Goal: Task Accomplishment & Management: Use online tool/utility

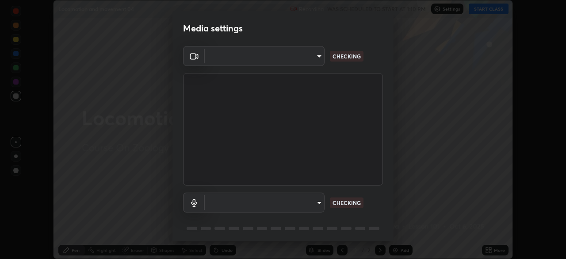
scroll to position [31, 0]
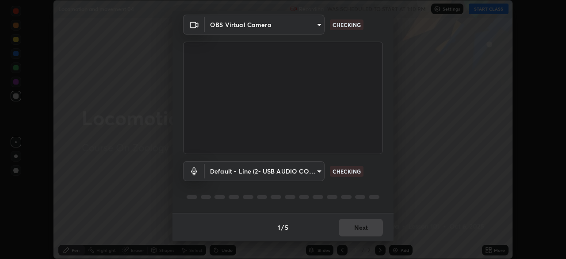
type input "8430282c75c9cf90d073dd2650c69e1562d55ee46f92edd4d0492a031e33ab74"
click at [318, 173] on body "Erase all Locomotion and movement 04 Recording WAS SCHEDULED TO START AT 1:10 P…" at bounding box center [283, 129] width 566 height 259
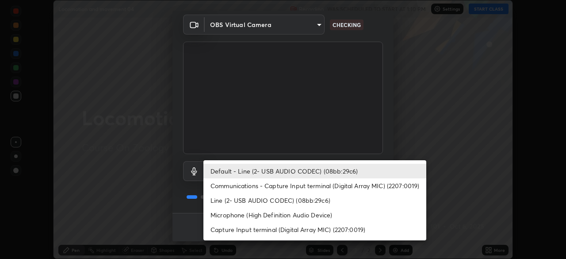
click at [257, 229] on li "Capture Input terminal (Digital Array MIC) (2207:0019)" at bounding box center [314, 229] width 223 height 15
type input "0769fd4901ff778075597a097d4785fed345c6d6b4d078c13a576dd7db28eabe"
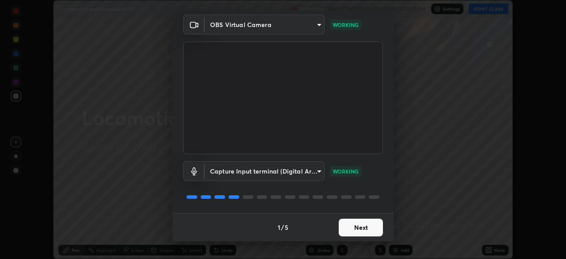
click at [356, 236] on button "Next" at bounding box center [361, 228] width 44 height 18
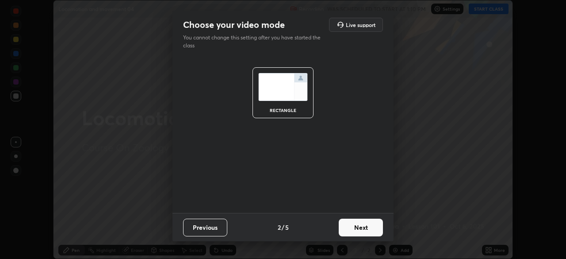
scroll to position [0, 0]
click at [361, 233] on button "Next" at bounding box center [361, 228] width 44 height 18
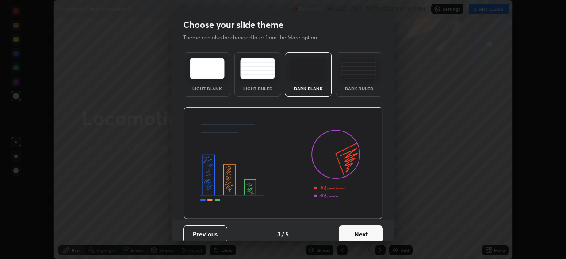
click at [367, 234] on button "Next" at bounding box center [361, 234] width 44 height 18
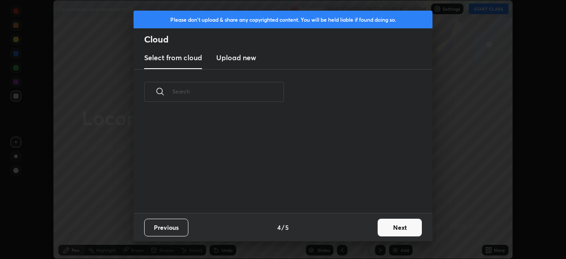
click at [390, 229] on button "Next" at bounding box center [400, 228] width 44 height 18
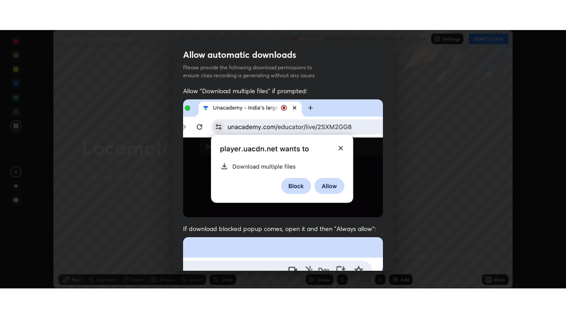
scroll to position [202, 0]
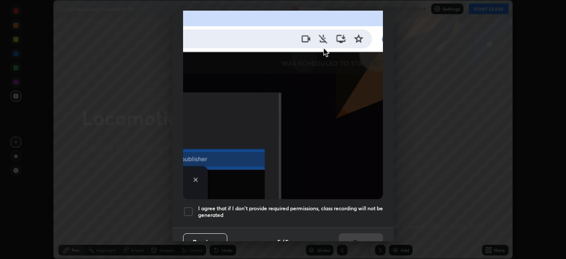
click at [395, 234] on div "Allow automatic downloads Please provide the following download permissions to …" at bounding box center [283, 129] width 566 height 259
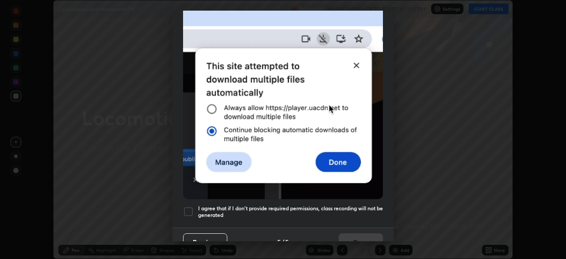
click at [395, 236] on div "Allow automatic downloads Please provide the following download permissions to …" at bounding box center [283, 129] width 566 height 259
click at [191, 206] on div at bounding box center [188, 211] width 11 height 11
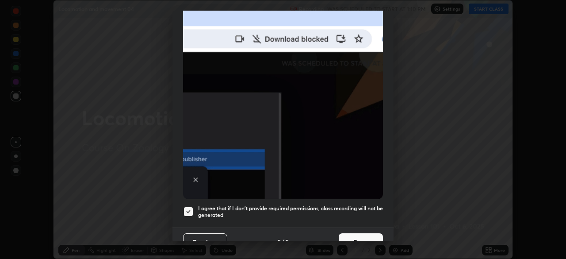
click at [360, 236] on button "Done" at bounding box center [361, 242] width 44 height 18
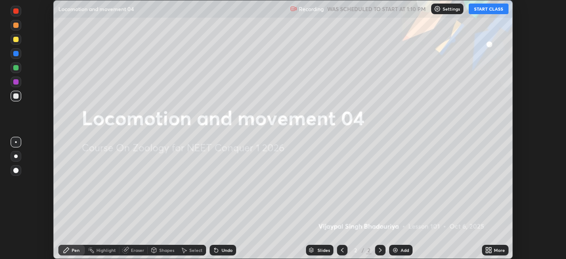
click at [483, 10] on button "START CLASS" at bounding box center [489, 9] width 40 height 11
click at [487, 251] on icon at bounding box center [487, 251] width 2 height 2
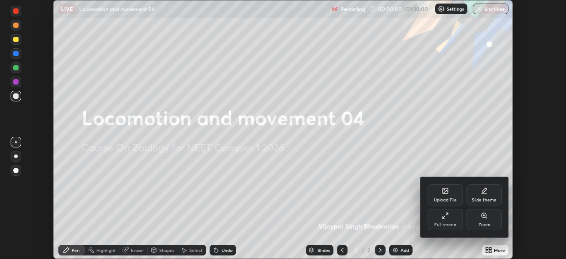
click at [450, 223] on div "Full screen" at bounding box center [445, 225] width 22 height 4
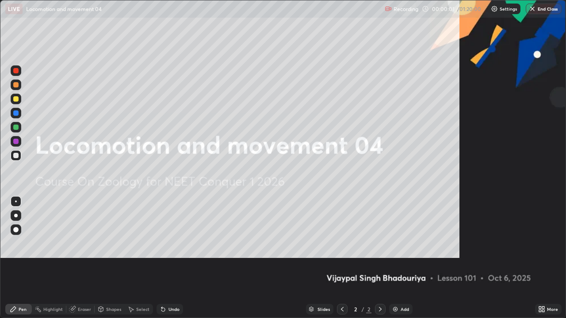
scroll to position [318, 566]
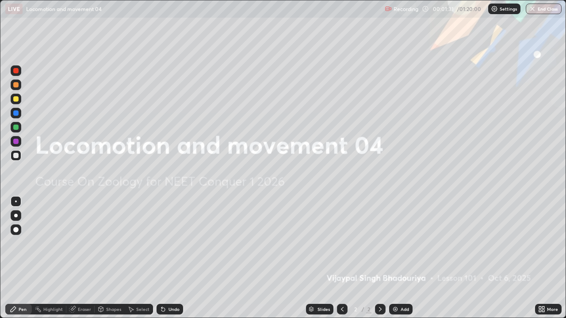
click at [542, 258] on icon at bounding box center [543, 308] width 2 height 2
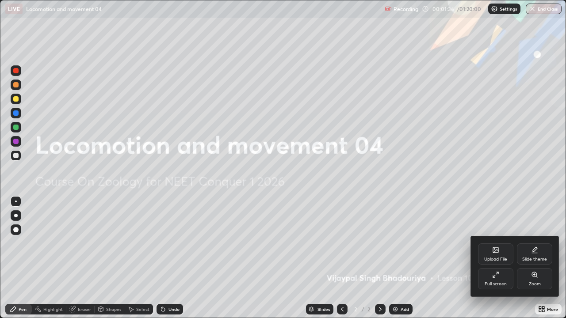
click at [494, 258] on div "Upload File" at bounding box center [495, 259] width 23 height 4
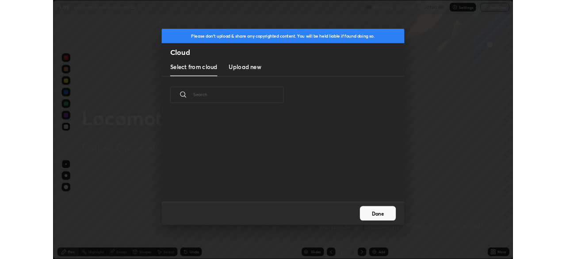
scroll to position [109, 284]
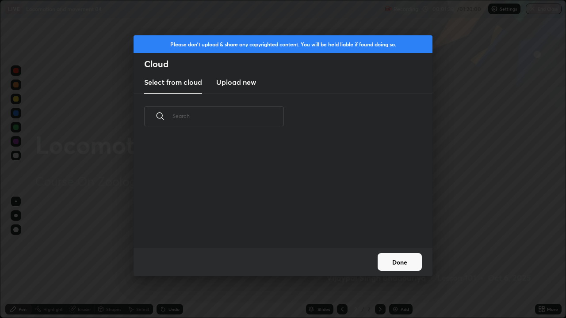
click at [392, 258] on button "Done" at bounding box center [400, 262] width 44 height 18
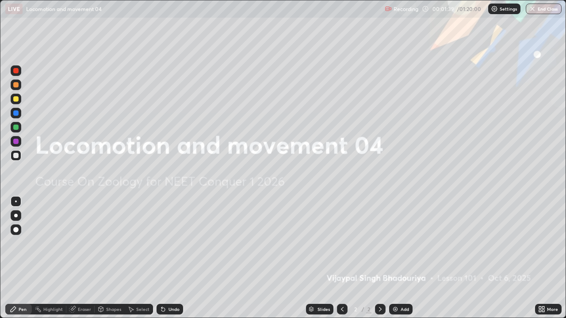
click at [540, 258] on icon at bounding box center [540, 311] width 2 height 2
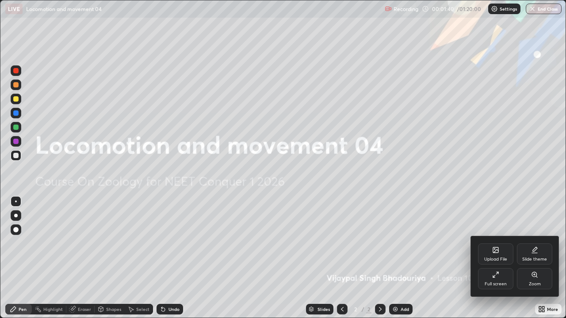
click at [491, 258] on div "Full screen" at bounding box center [496, 284] width 22 height 4
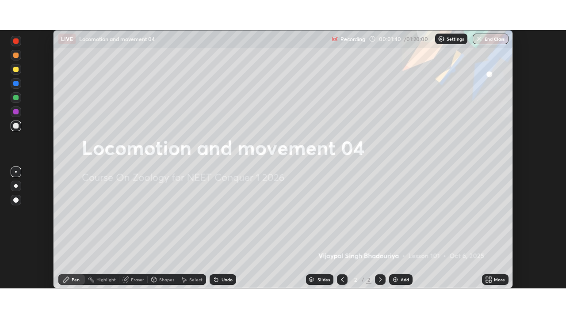
scroll to position [43976, 43669]
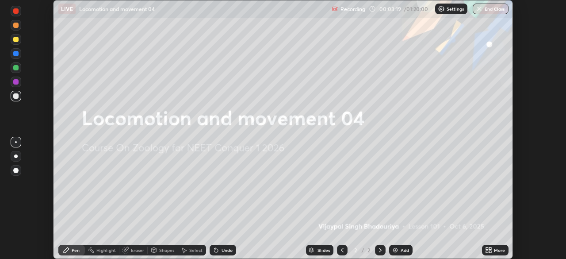
click at [487, 251] on icon at bounding box center [487, 251] width 2 height 2
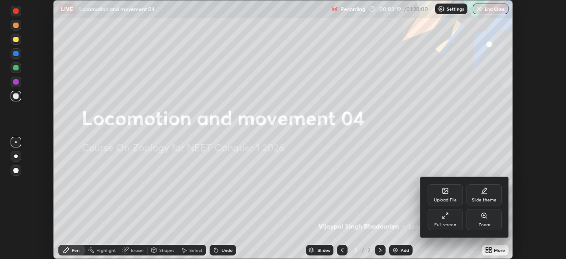
click at [443, 221] on div "Full screen" at bounding box center [445, 219] width 35 height 21
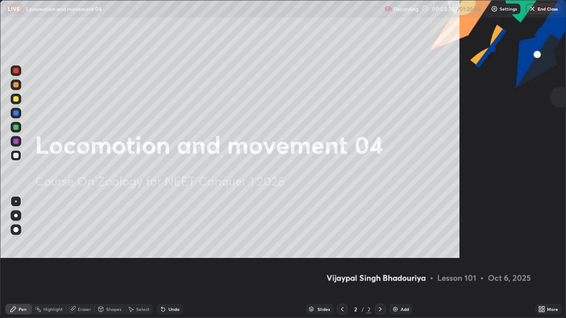
scroll to position [318, 566]
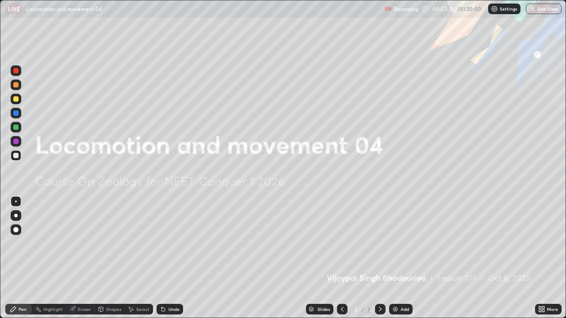
click at [540, 258] on icon at bounding box center [540, 308] width 2 height 2
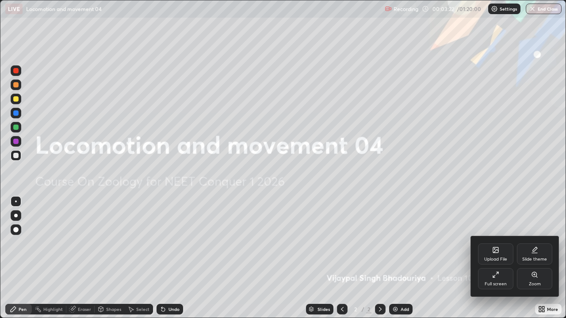
click at [487, 257] on div "Upload File" at bounding box center [495, 259] width 23 height 4
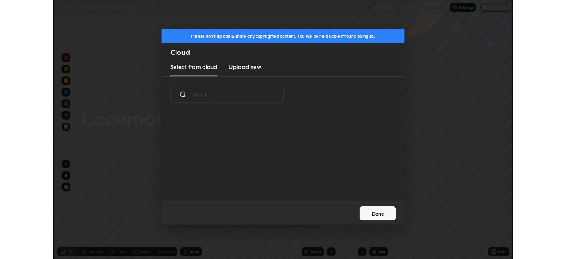
scroll to position [3, 5]
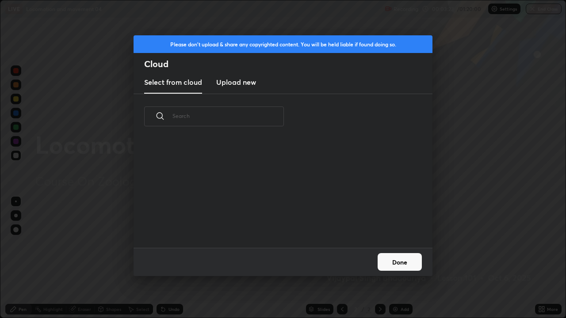
click at [243, 85] on h3 "Upload new" at bounding box center [236, 82] width 40 height 11
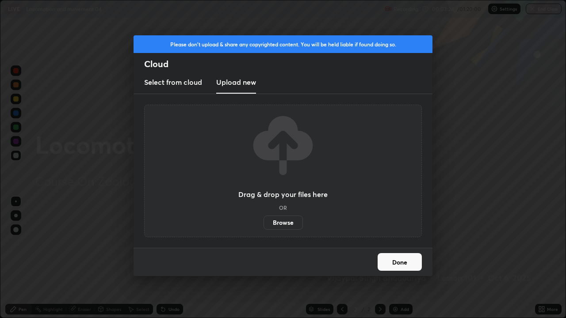
click at [286, 225] on label "Browse" at bounding box center [283, 223] width 39 height 14
click at [264, 225] on input "Browse" at bounding box center [264, 223] width 0 height 14
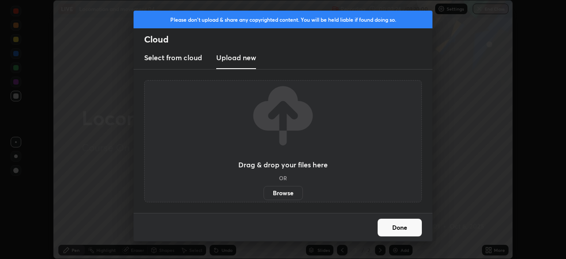
scroll to position [43976, 43669]
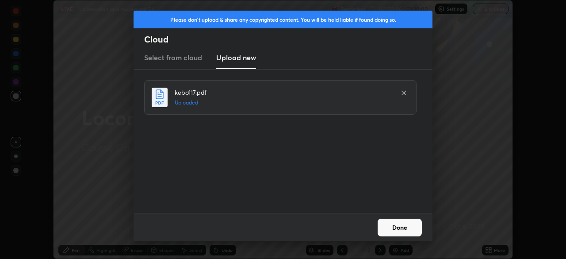
click at [402, 226] on button "Done" at bounding box center [400, 228] width 44 height 18
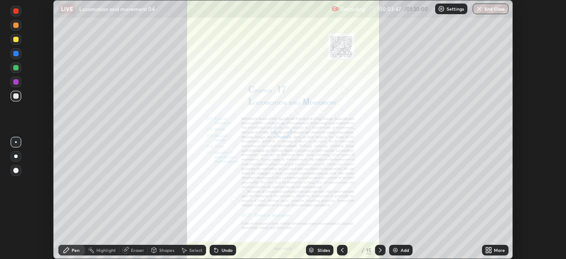
click at [487, 251] on icon at bounding box center [487, 251] width 2 height 2
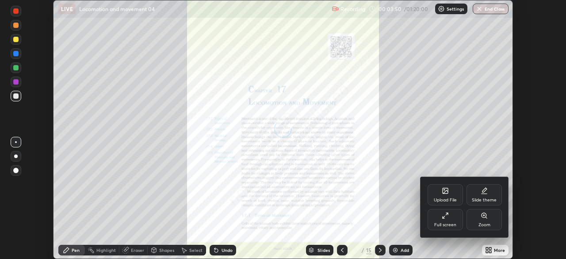
click at [364, 255] on div at bounding box center [283, 129] width 566 height 259
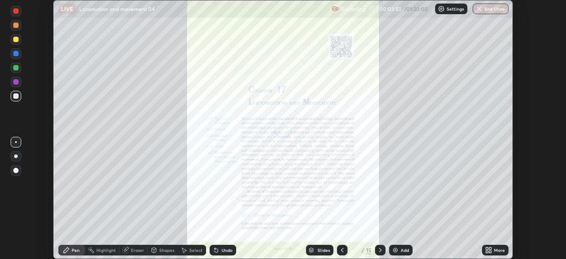
click at [362, 250] on div "/" at bounding box center [363, 249] width 3 height 5
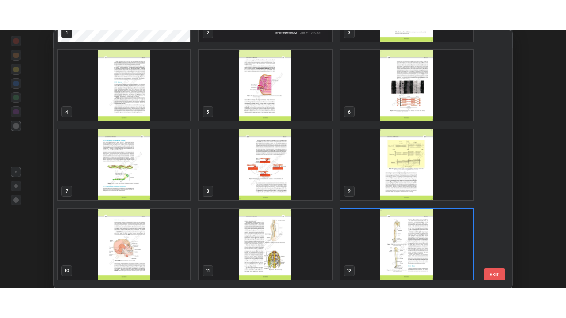
scroll to position [63, 0]
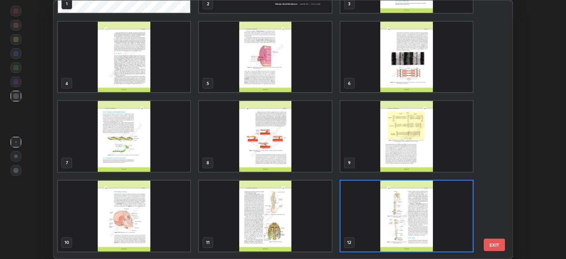
click at [407, 66] on img "grid" at bounding box center [407, 57] width 132 height 71
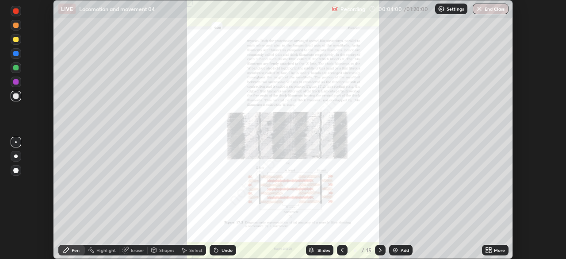
click at [486, 251] on icon at bounding box center [487, 251] width 2 height 2
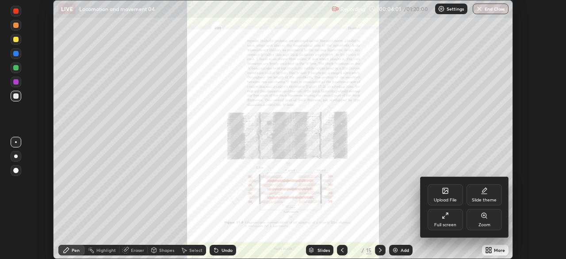
click at [446, 219] on div "Full screen" at bounding box center [445, 219] width 35 height 21
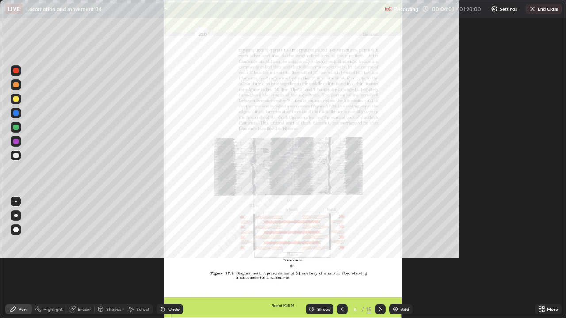
scroll to position [318, 566]
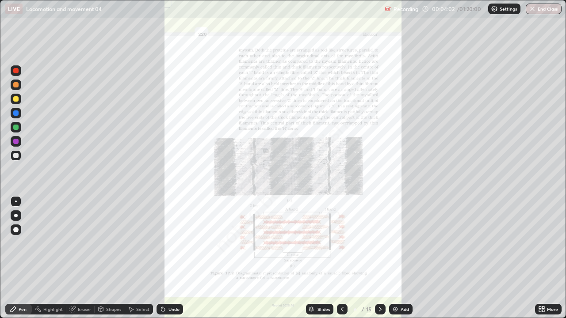
click at [541, 258] on icon at bounding box center [541, 309] width 7 height 7
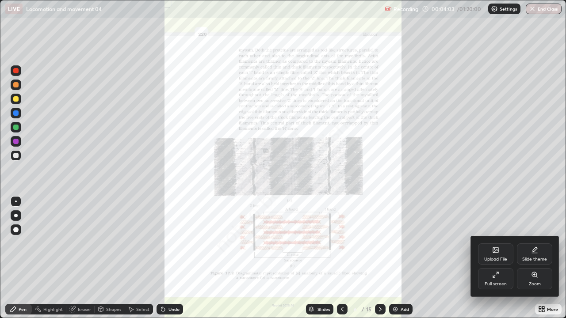
click at [530, 258] on div "Zoom" at bounding box center [534, 279] width 35 height 21
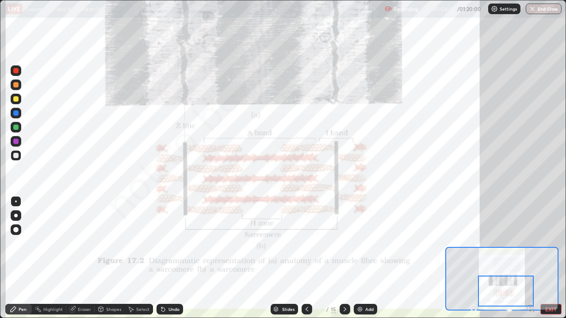
click at [20, 142] on div at bounding box center [16, 141] width 11 height 11
click at [85, 258] on div "Eraser" at bounding box center [84, 309] width 13 height 4
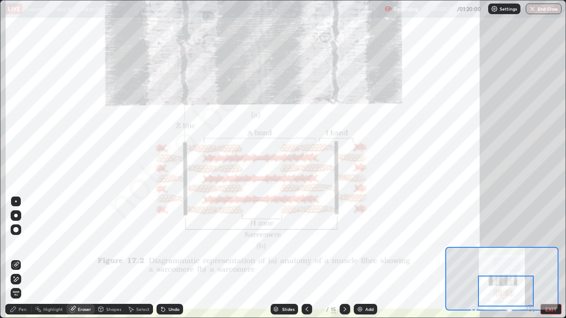
click at [18, 258] on span "Erase all" at bounding box center [16, 293] width 10 height 5
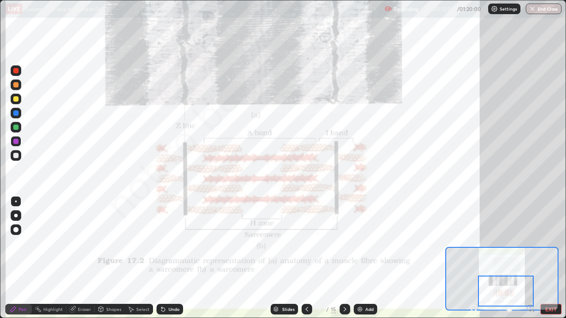
click at [15, 72] on div at bounding box center [15, 70] width 5 height 5
click at [169, 258] on div "Undo" at bounding box center [174, 309] width 11 height 4
click at [170, 258] on div "Undo" at bounding box center [174, 309] width 11 height 4
click at [170, 258] on div "Undo" at bounding box center [170, 309] width 27 height 11
click at [358, 258] on img at bounding box center [360, 309] width 7 height 7
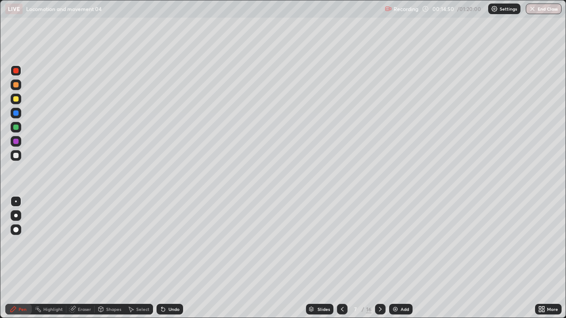
click at [15, 131] on div at bounding box center [16, 127] width 11 height 11
click at [18, 157] on div at bounding box center [15, 155] width 5 height 5
click at [341, 258] on icon at bounding box center [342, 309] width 7 height 7
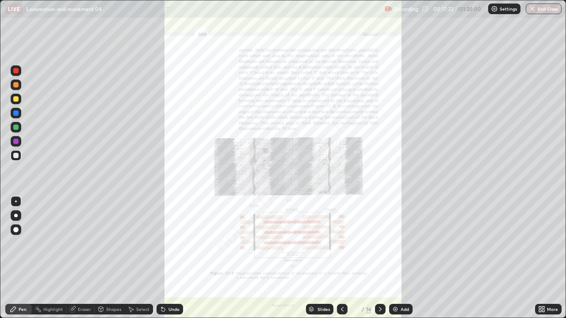
click at [314, 258] on div "Slides" at bounding box center [319, 309] width 27 height 11
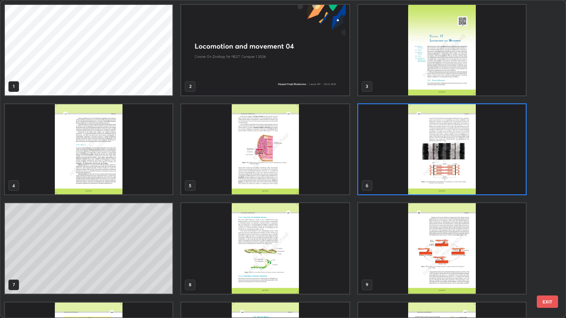
scroll to position [315, 561]
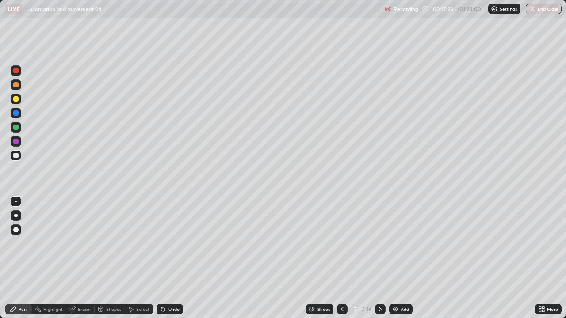
click at [402, 258] on div "Add" at bounding box center [405, 309] width 8 height 4
click at [358, 258] on div "8" at bounding box center [355, 309] width 9 height 5
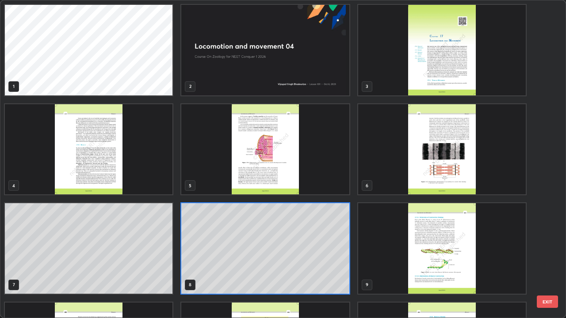
click at [432, 258] on img "grid" at bounding box center [442, 248] width 168 height 91
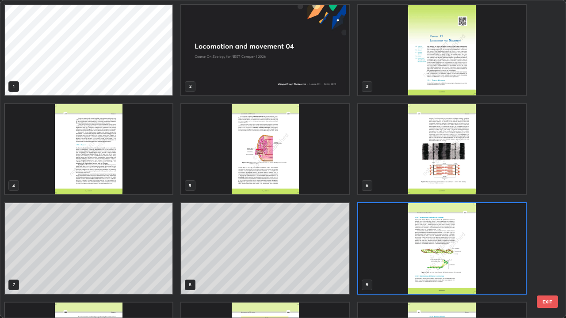
click at [430, 258] on img "grid" at bounding box center [442, 248] width 168 height 91
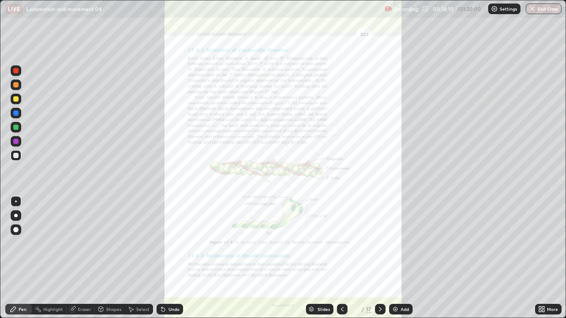
click at [543, 258] on icon at bounding box center [543, 311] width 2 height 2
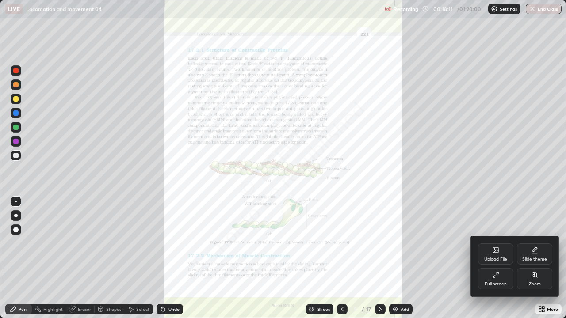
click at [533, 258] on icon at bounding box center [534, 275] width 7 height 7
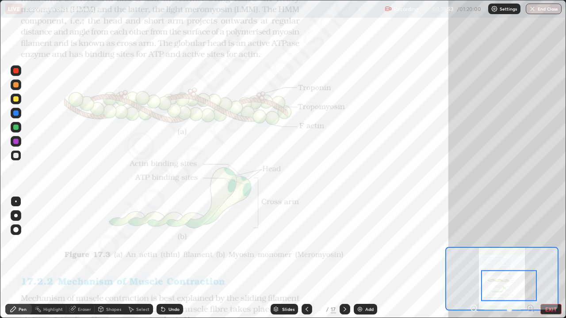
click at [17, 143] on div at bounding box center [15, 141] width 5 height 5
click at [284, 258] on div "Slides" at bounding box center [288, 309] width 12 height 4
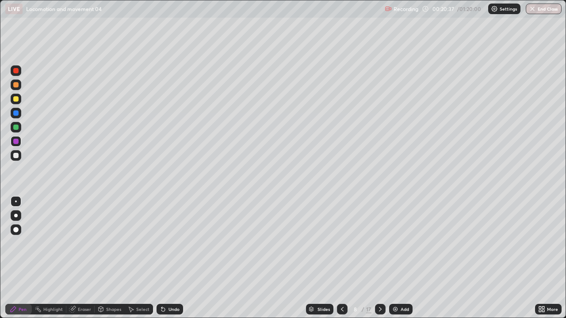
click at [15, 160] on div at bounding box center [16, 155] width 11 height 11
click at [19, 127] on div at bounding box center [16, 127] width 11 height 11
click at [169, 258] on div "Undo" at bounding box center [174, 309] width 11 height 4
click at [540, 258] on icon at bounding box center [540, 311] width 2 height 2
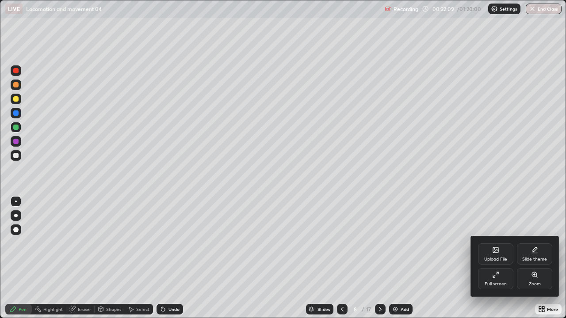
click at [492, 258] on div "Full screen" at bounding box center [496, 284] width 22 height 4
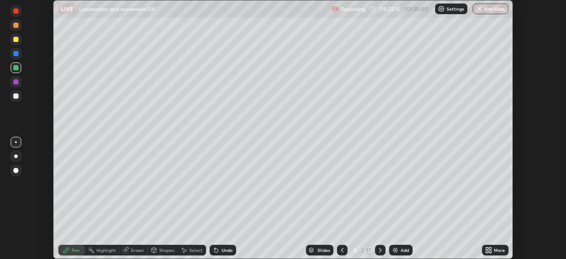
scroll to position [43976, 43669]
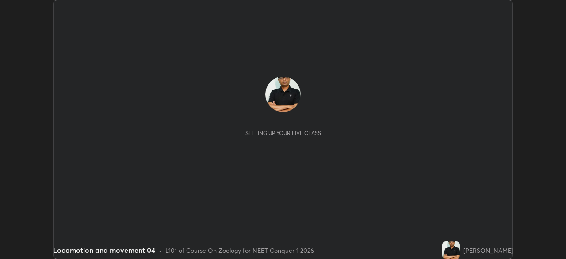
scroll to position [259, 566]
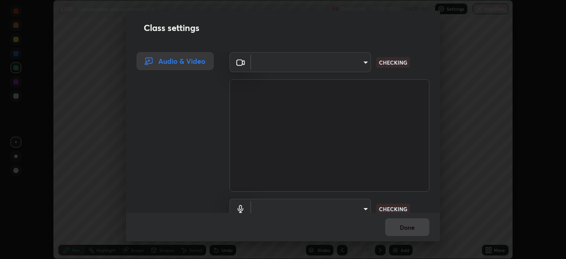
type input "8430282c75c9cf90d073dd2650c69e1562d55ee46f92edd4d0492a031e33ab74"
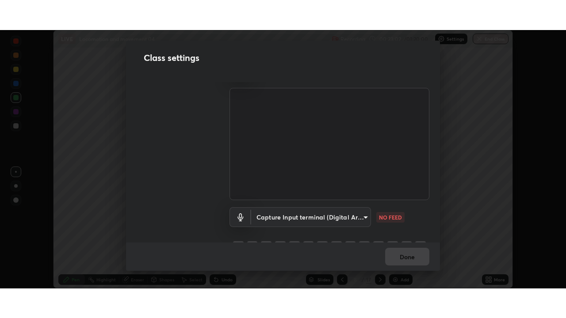
scroll to position [40, 0]
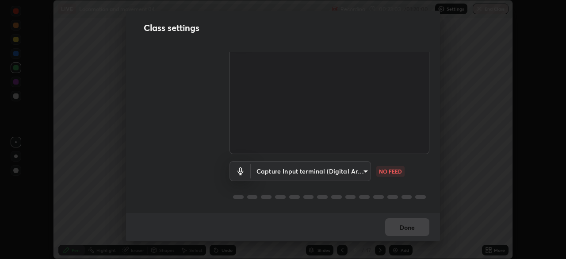
click at [364, 173] on body "Erase all LIVE Locomotion and movement 04 Recording 00:23:03 / 01:20:00 Setting…" at bounding box center [283, 129] width 566 height 259
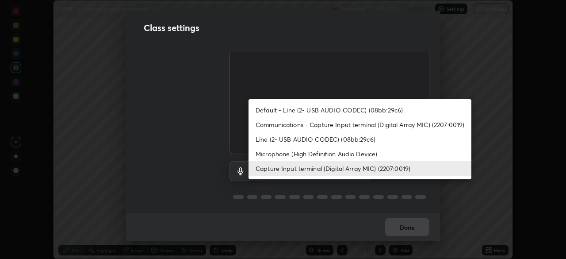
click at [365, 125] on li "Communications - Capture Input terminal (Digital Array MIC) (2207:0019)" at bounding box center [360, 124] width 223 height 15
type input "communications"
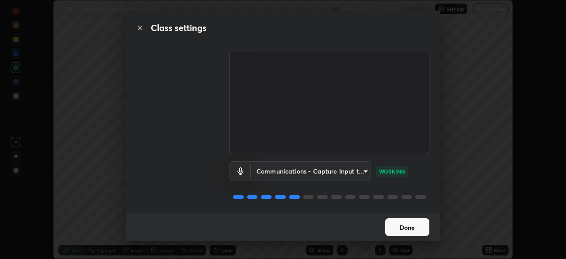
click at [407, 230] on button "Done" at bounding box center [407, 227] width 44 height 18
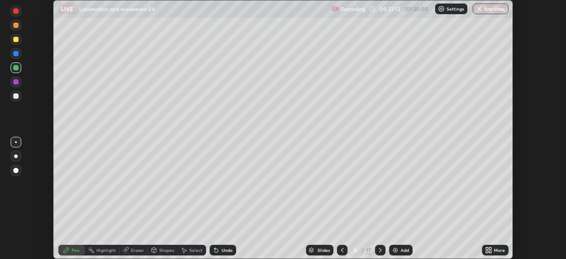
click at [486, 250] on icon at bounding box center [488, 249] width 7 height 7
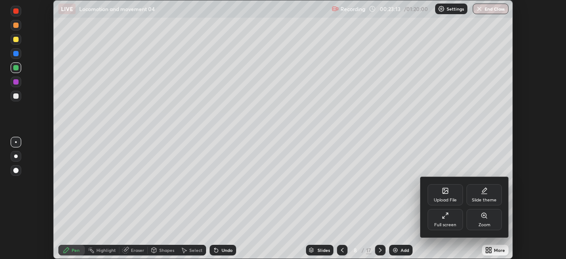
click at [447, 220] on div "Full screen" at bounding box center [445, 219] width 35 height 21
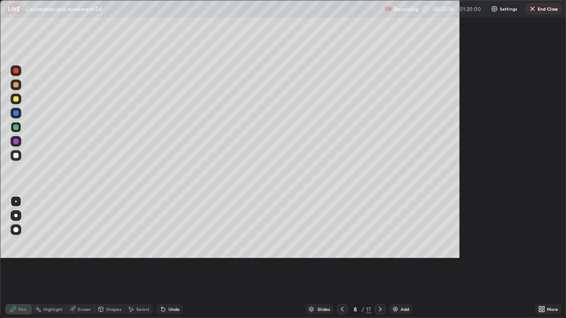
scroll to position [318, 566]
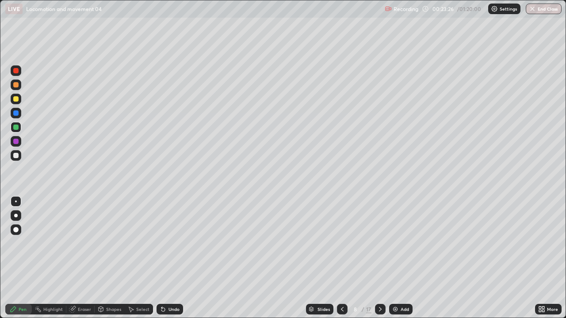
click at [393, 258] on img at bounding box center [395, 309] width 7 height 7
click at [16, 128] on div at bounding box center [15, 127] width 5 height 5
click at [18, 128] on div at bounding box center [15, 127] width 5 height 5
click at [85, 258] on div "Eraser" at bounding box center [84, 309] width 13 height 4
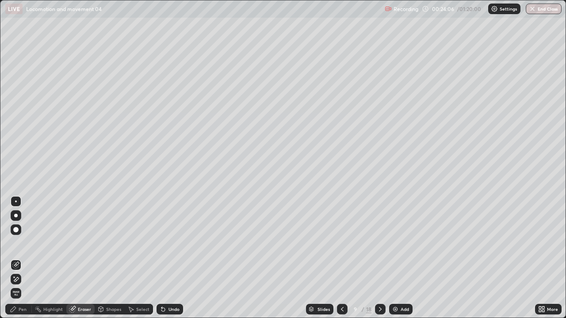
click at [22, 258] on div "Pen" at bounding box center [23, 309] width 8 height 4
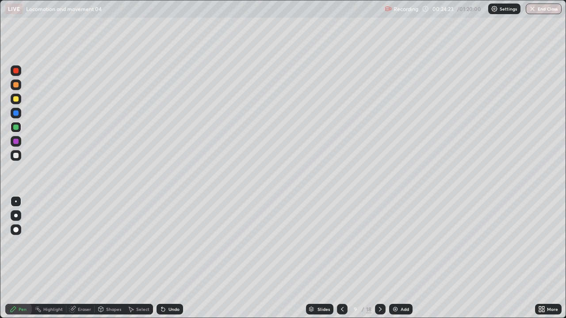
click at [15, 143] on div at bounding box center [15, 141] width 5 height 5
click at [15, 157] on div at bounding box center [15, 155] width 5 height 5
click at [170, 258] on div "Undo" at bounding box center [174, 309] width 11 height 4
click at [169, 258] on div "Undo" at bounding box center [170, 309] width 27 height 11
click at [169, 258] on div "Undo" at bounding box center [174, 309] width 11 height 4
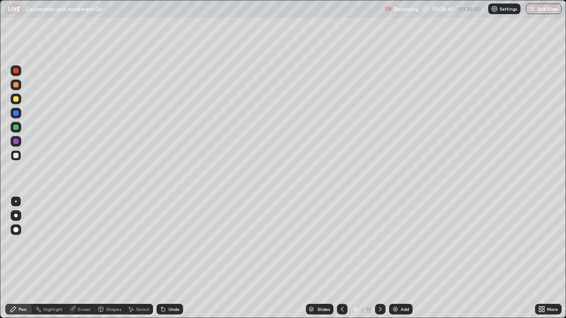
click at [169, 258] on div "Undo" at bounding box center [174, 309] width 11 height 4
click at [16, 143] on div at bounding box center [15, 141] width 5 height 5
click at [17, 142] on div at bounding box center [15, 141] width 5 height 5
click at [362, 258] on div "/" at bounding box center [363, 309] width 3 height 5
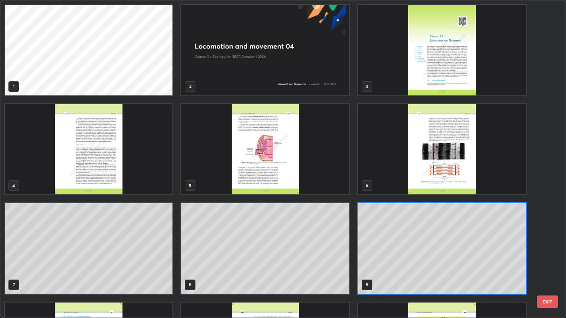
scroll to position [29, 0]
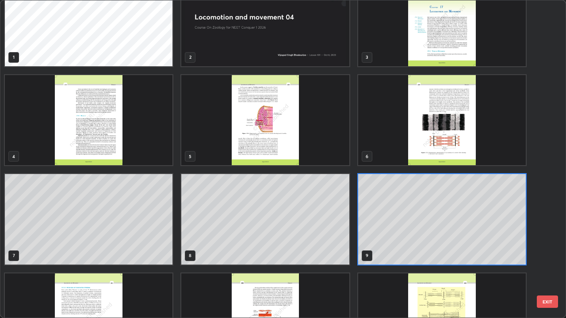
click at [545, 187] on div "1 2 3 4 5 6 7 8 9 10 11 12 13 14 15" at bounding box center [275, 159] width 550 height 318
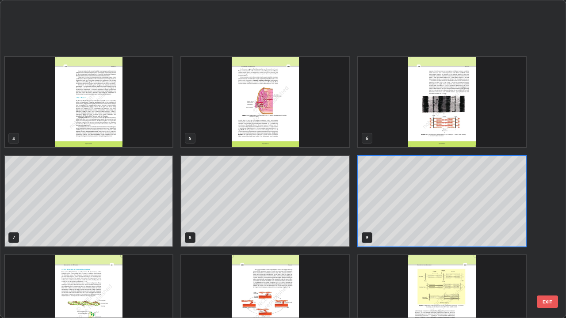
scroll to position [196, 0]
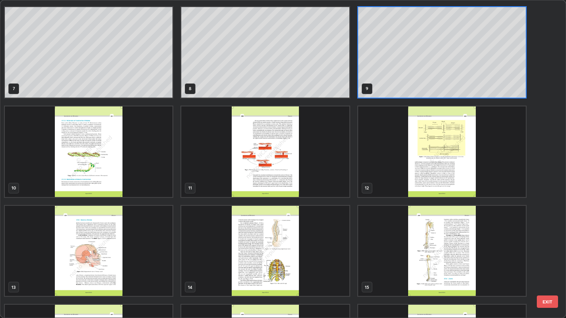
click at [102, 177] on img "grid" at bounding box center [89, 152] width 168 height 91
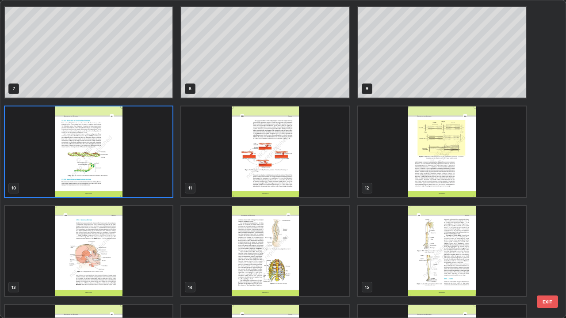
click at [102, 177] on img "grid" at bounding box center [89, 152] width 168 height 91
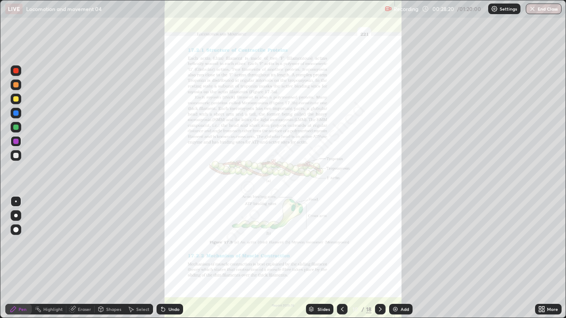
click at [318, 258] on div "Slides" at bounding box center [324, 309] width 12 height 4
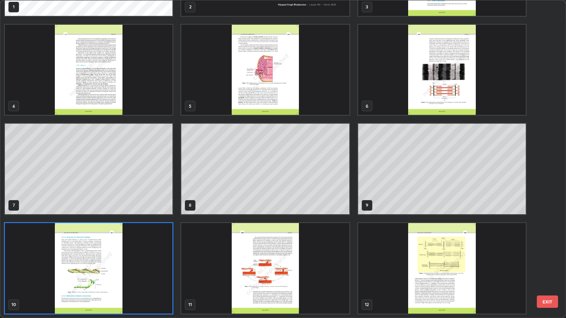
scroll to position [315, 561]
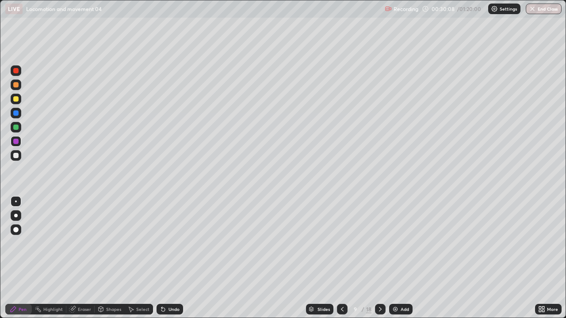
click at [366, 258] on div "18" at bounding box center [368, 310] width 5 height 8
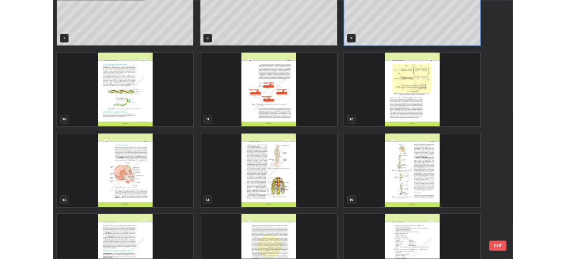
scroll to position [232, 0]
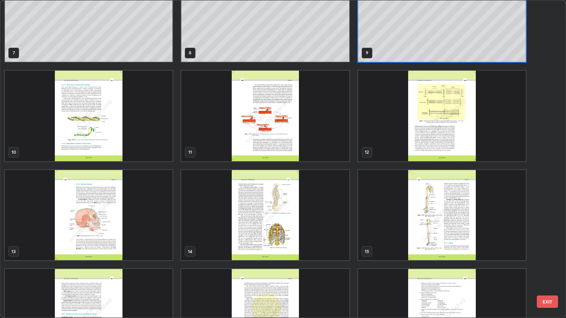
click at [110, 138] on img "grid" at bounding box center [89, 116] width 168 height 91
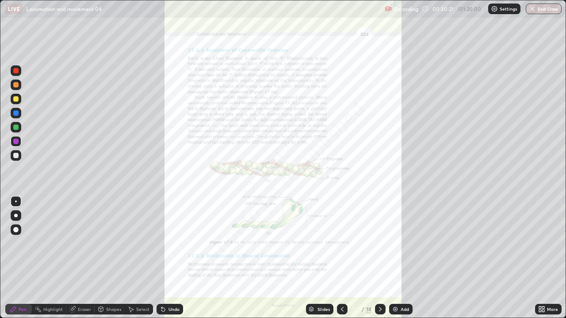
click at [545, 258] on icon at bounding box center [541, 309] width 7 height 7
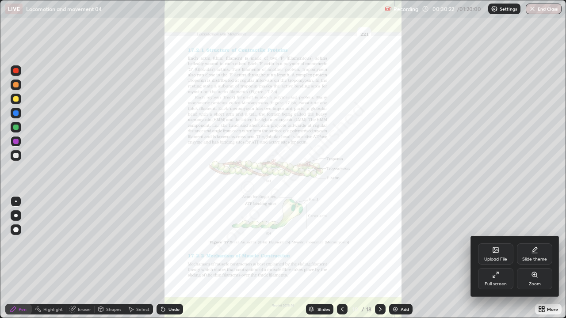
click at [534, 258] on icon at bounding box center [534, 275] width 7 height 7
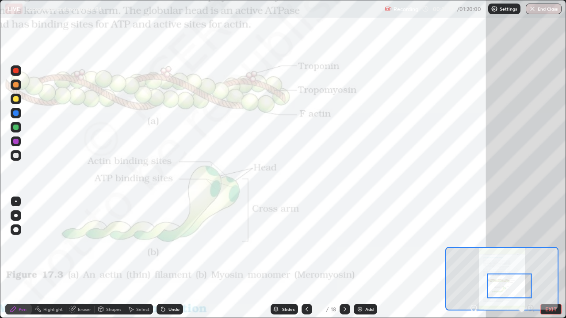
click at [547, 258] on button "EXIT" at bounding box center [551, 309] width 21 height 11
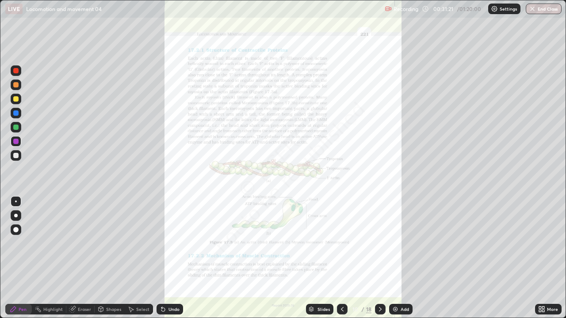
click at [541, 258] on icon at bounding box center [540, 311] width 2 height 2
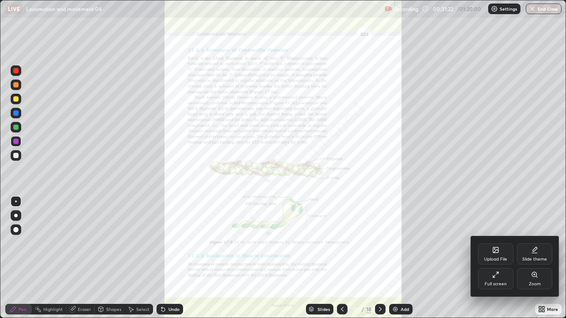
click at [497, 258] on icon at bounding box center [495, 275] width 7 height 7
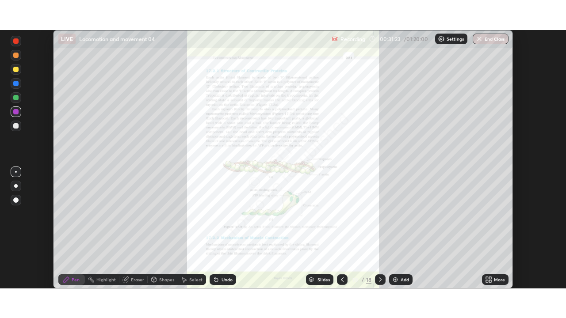
scroll to position [43976, 43669]
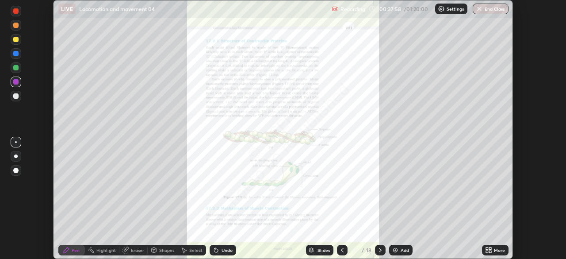
click at [487, 248] on icon at bounding box center [487, 248] width 2 height 2
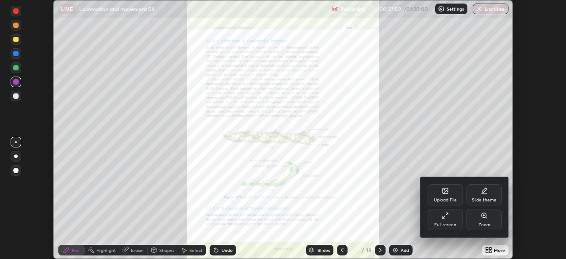
click at [442, 219] on div "Full screen" at bounding box center [445, 219] width 35 height 21
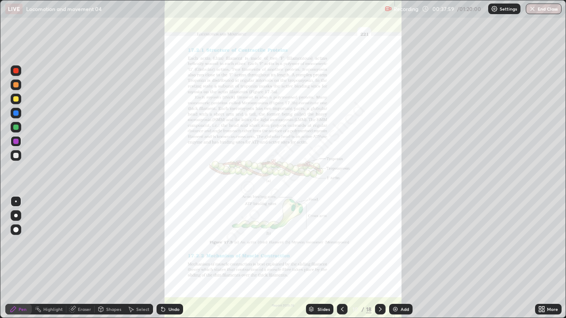
scroll to position [318, 566]
click at [541, 258] on icon at bounding box center [540, 308] width 2 height 2
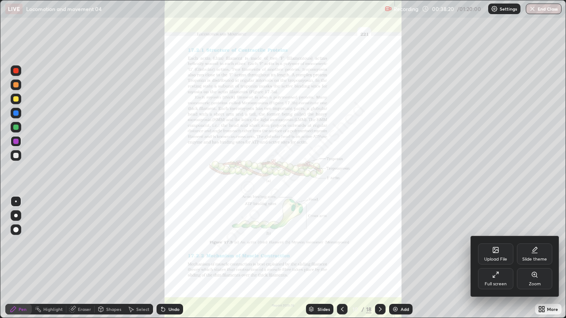
click at [532, 258] on div "Zoom" at bounding box center [534, 279] width 35 height 21
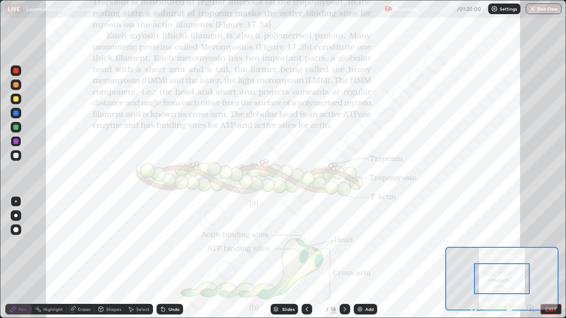
click at [487, 258] on div at bounding box center [502, 279] width 56 height 31
click at [86, 258] on div "Eraser" at bounding box center [84, 309] width 13 height 4
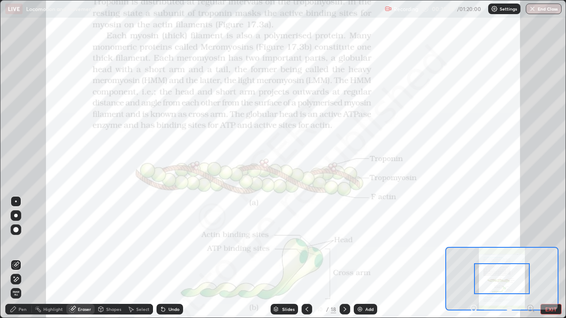
click at [15, 258] on span "Erase all" at bounding box center [16, 293] width 10 height 5
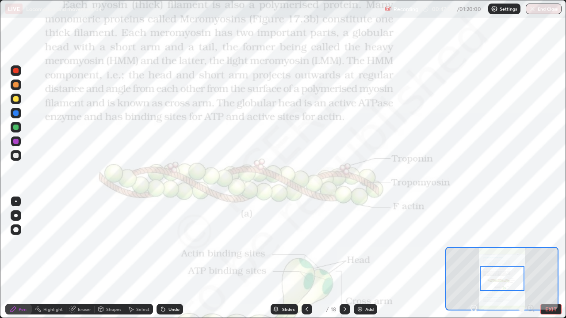
click at [280, 258] on div "Slides" at bounding box center [284, 309] width 27 height 11
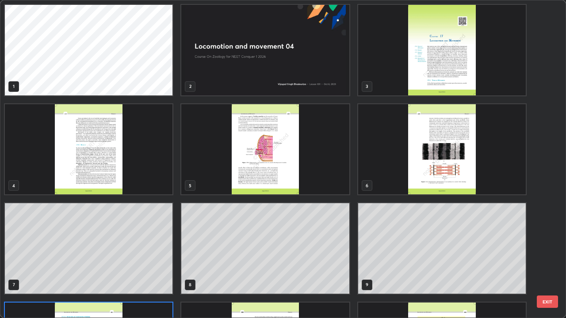
scroll to position [315, 561]
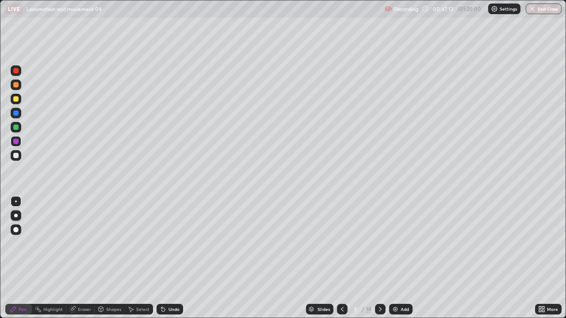
click at [396, 258] on img at bounding box center [395, 309] width 7 height 7
click at [15, 161] on div at bounding box center [16, 155] width 11 height 11
click at [362, 258] on div "/" at bounding box center [363, 309] width 3 height 5
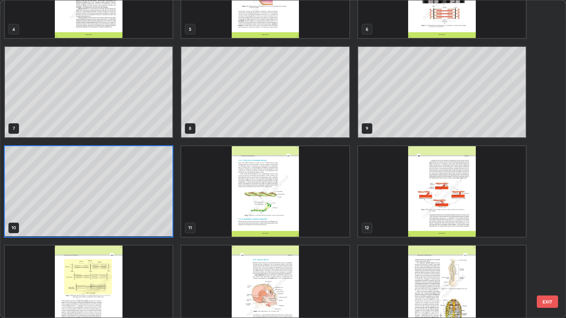
scroll to position [163, 0]
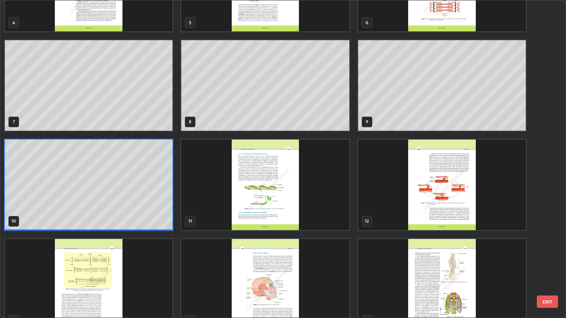
click at [430, 213] on img "grid" at bounding box center [442, 185] width 168 height 91
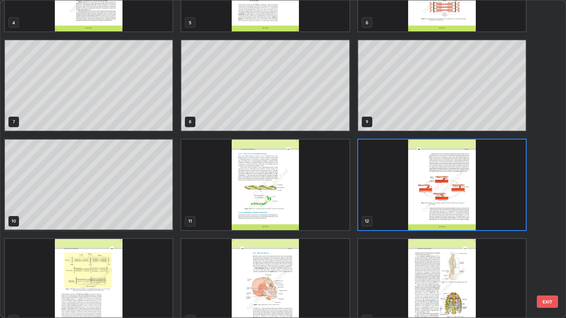
click at [428, 214] on img "grid" at bounding box center [442, 185] width 168 height 91
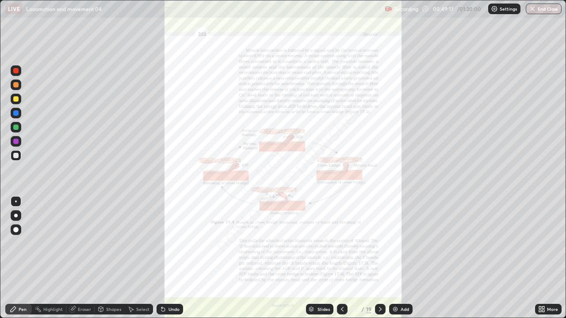
click at [318, 258] on div "Slides" at bounding box center [324, 309] width 12 height 4
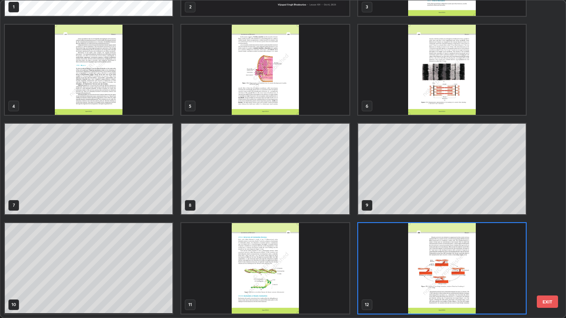
scroll to position [315, 561]
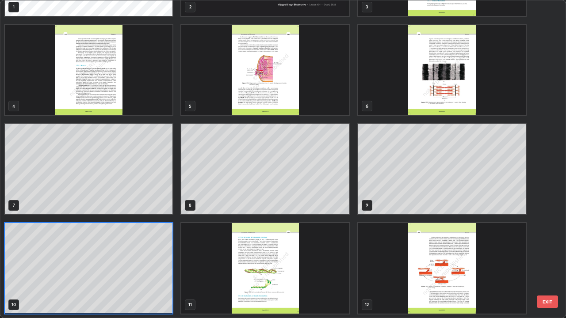
click at [276, 258] on img "grid" at bounding box center [265, 268] width 168 height 91
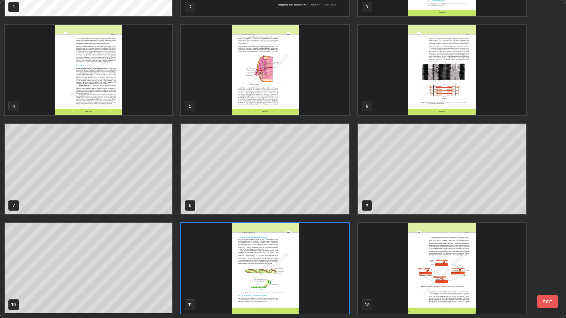
click at [276, 258] on img "grid" at bounding box center [265, 268] width 168 height 91
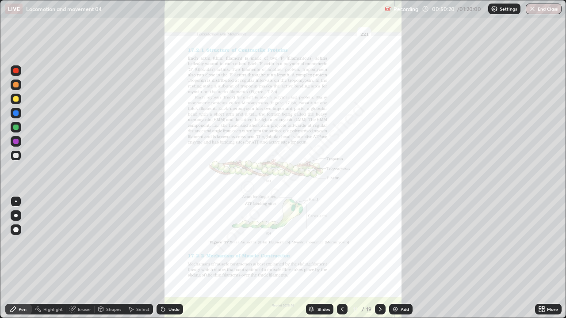
click at [540, 258] on icon at bounding box center [540, 308] width 2 height 2
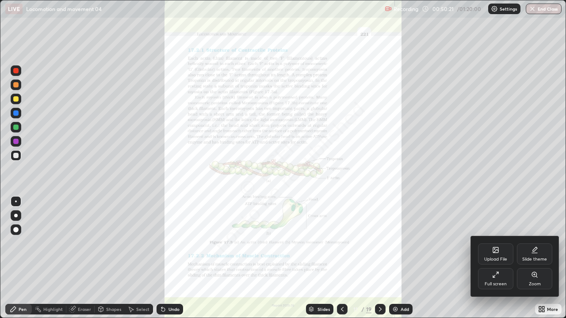
click at [531, 258] on div "Zoom" at bounding box center [534, 279] width 35 height 21
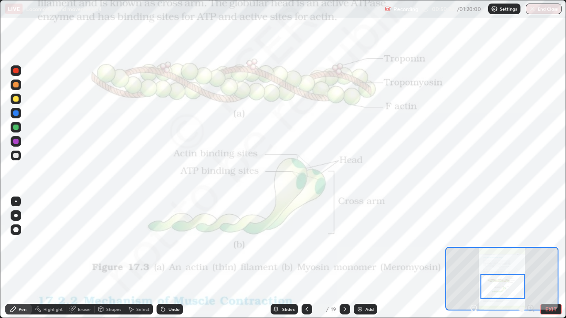
click at [14, 142] on div at bounding box center [15, 141] width 5 height 5
click at [283, 258] on div "Slides" at bounding box center [288, 309] width 12 height 4
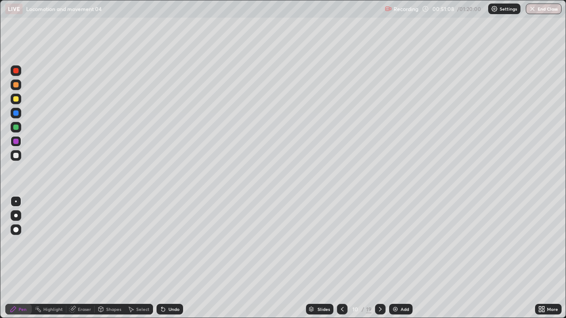
click at [404, 258] on div "Add" at bounding box center [405, 309] width 8 height 4
click at [16, 155] on div at bounding box center [15, 155] width 5 height 5
click at [17, 158] on div at bounding box center [15, 155] width 5 height 5
click at [361, 258] on div "/" at bounding box center [362, 309] width 3 height 5
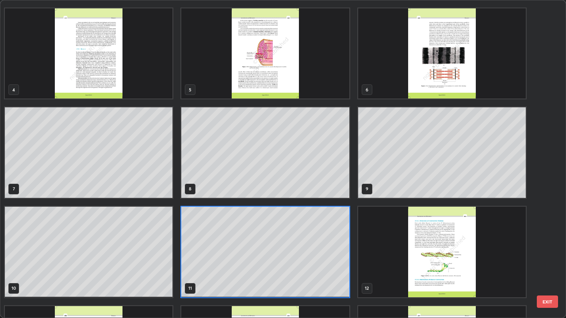
scroll to position [122, 0]
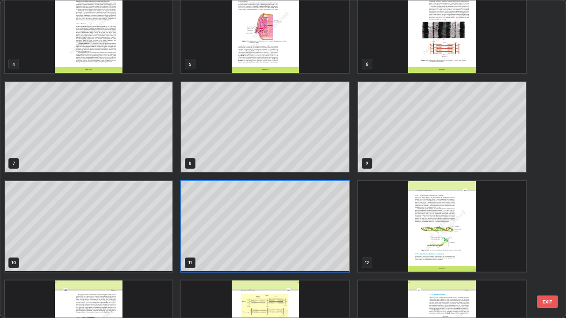
click at [433, 245] on img "grid" at bounding box center [442, 226] width 168 height 91
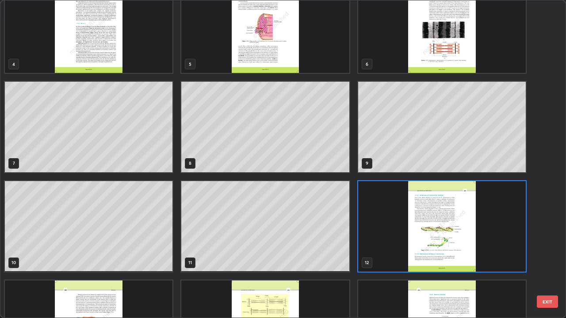
click at [430, 245] on img "grid" at bounding box center [442, 226] width 168 height 91
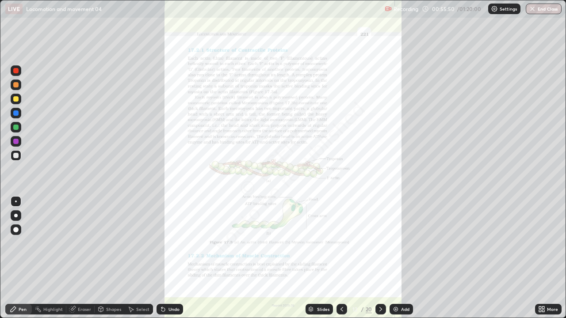
click at [540, 258] on icon at bounding box center [540, 308] width 2 height 2
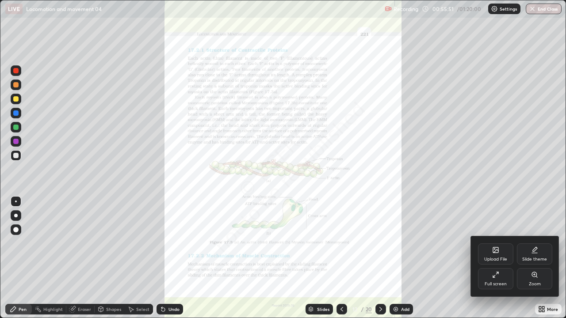
click at [532, 258] on div "Zoom" at bounding box center [535, 284] width 12 height 4
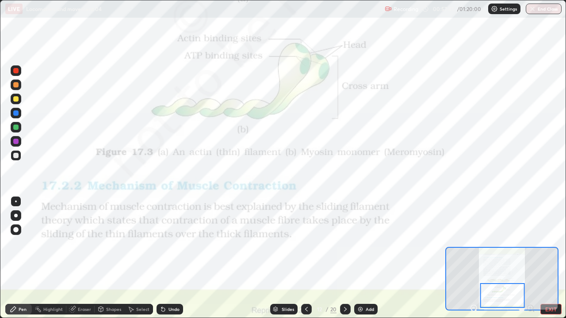
click at [14, 99] on div at bounding box center [15, 98] width 5 height 5
click at [17, 139] on div at bounding box center [15, 141] width 5 height 5
click at [358, 258] on img at bounding box center [360, 309] width 7 height 7
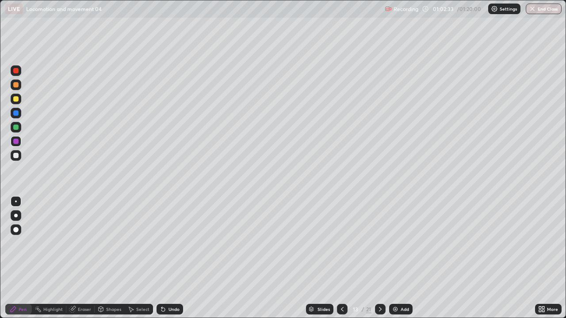
click at [15, 158] on div at bounding box center [15, 155] width 5 height 5
click at [15, 72] on div at bounding box center [15, 70] width 5 height 5
click at [86, 258] on div "Eraser" at bounding box center [84, 309] width 13 height 4
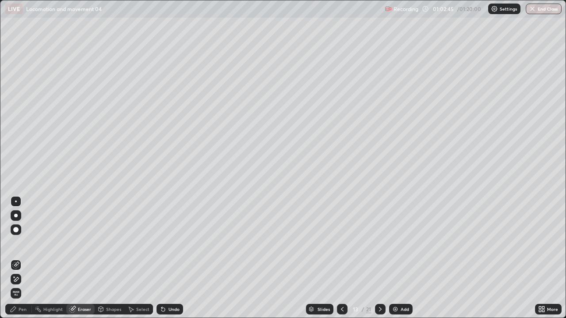
click at [24, 258] on div "Pen" at bounding box center [23, 309] width 8 height 4
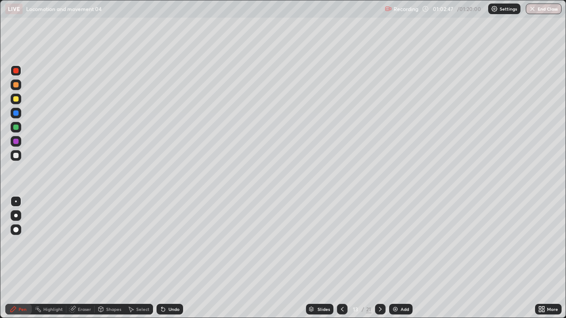
click at [16, 156] on div at bounding box center [15, 155] width 5 height 5
click at [15, 114] on div at bounding box center [15, 113] width 5 height 5
click at [84, 258] on div "Eraser" at bounding box center [84, 309] width 13 height 4
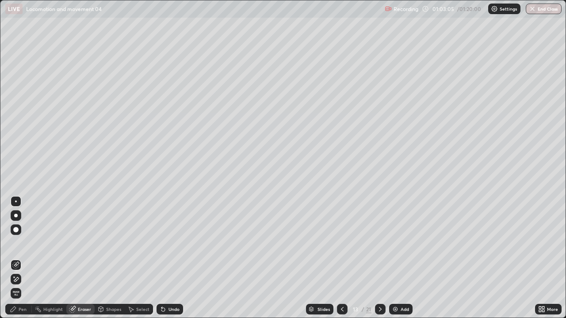
click at [23, 258] on div "Pen" at bounding box center [23, 309] width 8 height 4
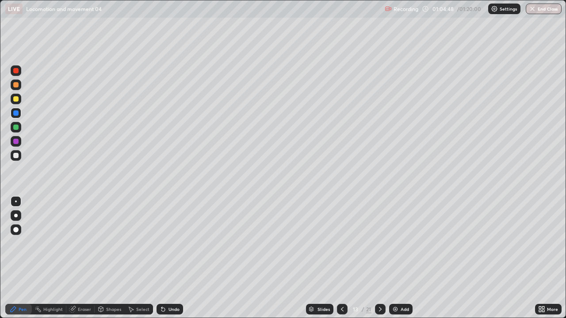
click at [17, 157] on div at bounding box center [15, 155] width 5 height 5
click at [16, 145] on div at bounding box center [16, 141] width 11 height 11
click at [17, 158] on div at bounding box center [15, 155] width 5 height 5
click at [16, 156] on div at bounding box center [15, 155] width 5 height 5
click at [18, 129] on div at bounding box center [15, 127] width 5 height 5
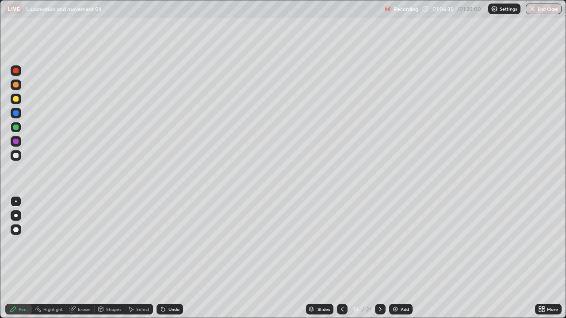
click at [16, 71] on div at bounding box center [15, 70] width 5 height 5
click at [16, 153] on div at bounding box center [15, 155] width 5 height 5
click at [165, 258] on icon at bounding box center [163, 309] width 7 height 7
click at [170, 258] on div "Undo" at bounding box center [174, 309] width 11 height 4
click at [395, 258] on img at bounding box center [395, 309] width 7 height 7
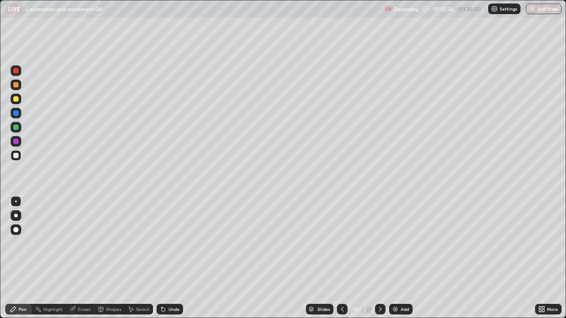
click at [15, 156] on div at bounding box center [15, 155] width 5 height 5
click at [17, 127] on div at bounding box center [15, 127] width 5 height 5
click at [16, 128] on div at bounding box center [15, 127] width 5 height 5
click at [15, 100] on div at bounding box center [15, 98] width 5 height 5
click at [539, 9] on button "End Class" at bounding box center [544, 9] width 36 height 11
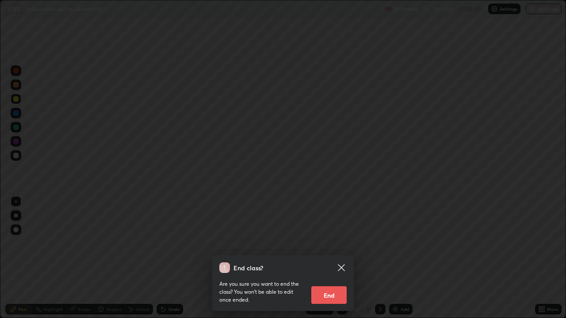
click at [331, 258] on button "End" at bounding box center [328, 296] width 35 height 18
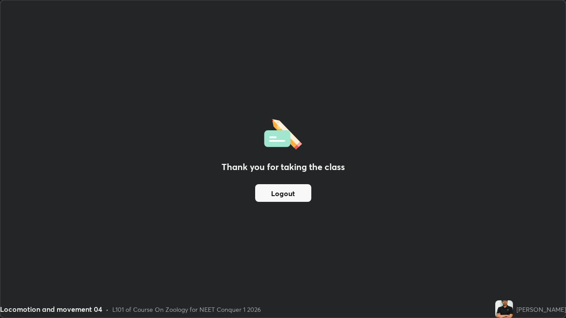
click at [287, 192] on button "Logout" at bounding box center [283, 193] width 56 height 18
